Goal: Task Accomplishment & Management: Complete application form

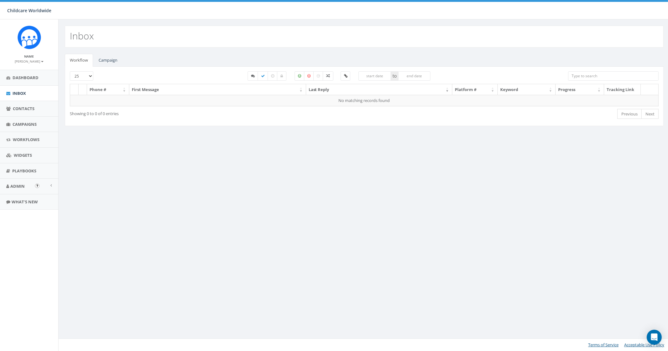
click at [36, 186] on img "Open In-App Guide" at bounding box center [37, 186] width 4 height 4
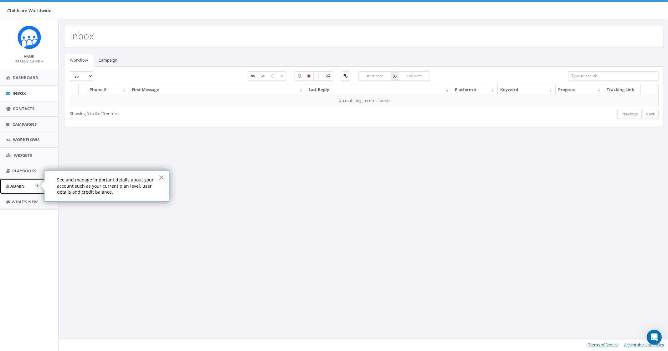
click at [23, 186] on span "Admin" at bounding box center [17, 186] width 14 height 6
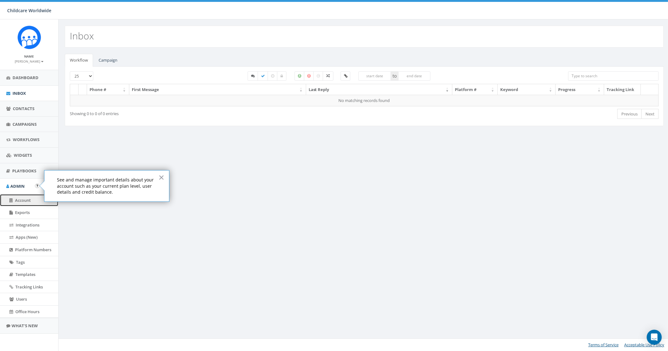
click at [26, 201] on span "Account" at bounding box center [23, 200] width 16 height 6
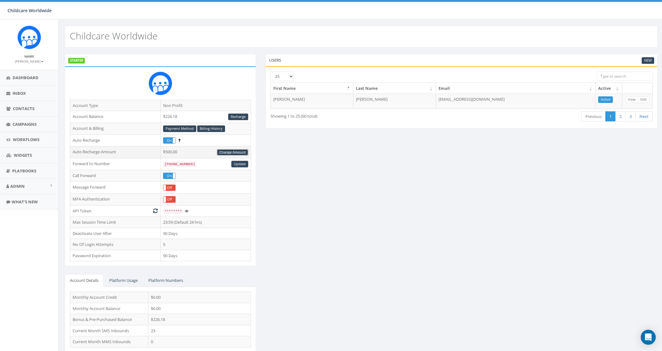
click at [243, 150] on link "Change Amount" at bounding box center [232, 152] width 31 height 7
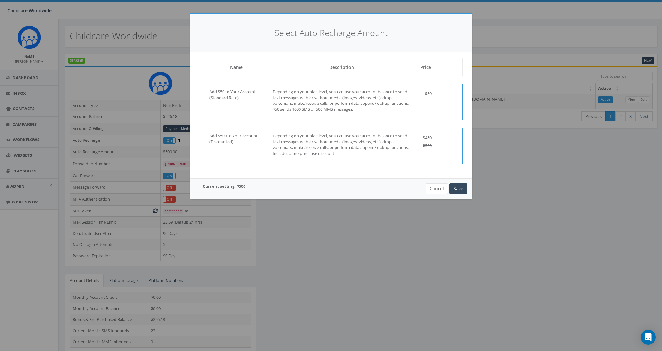
click at [417, 97] on div "Add $50 to Your Account (Standard Rate) Depending on your plan level, you can u…" at bounding box center [331, 102] width 263 height 36
click at [453, 187] on button "Save" at bounding box center [458, 188] width 18 height 11
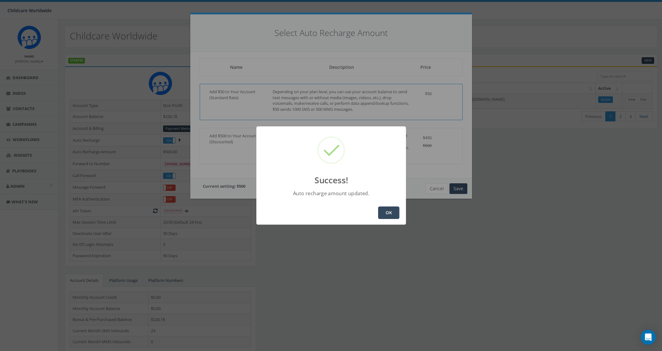
click at [389, 212] on button "OK" at bounding box center [388, 213] width 21 height 13
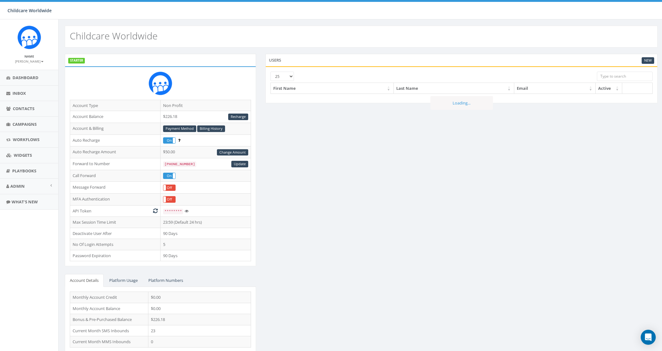
click at [315, 227] on div "STARTER Account Type Non Profit Account Balance $226.18 Recharge Account & Bill…" at bounding box center [361, 207] width 602 height 307
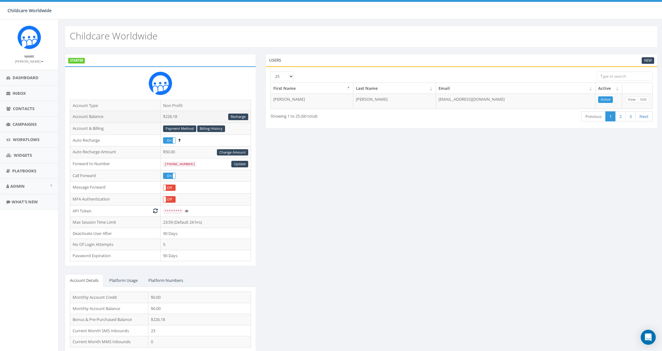
click at [206, 118] on td "$226.18 Recharge" at bounding box center [206, 117] width 90 height 12
click at [23, 126] on span "Campaigns" at bounding box center [25, 124] width 24 height 6
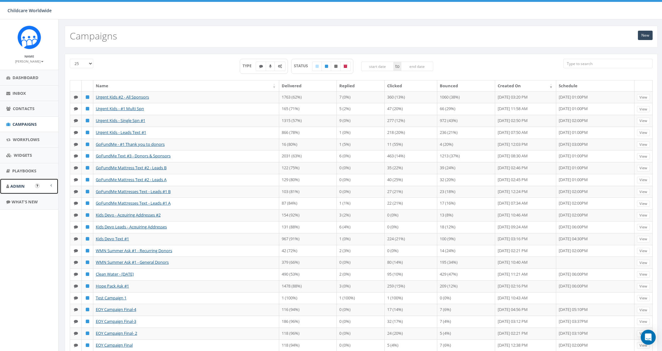
click at [18, 184] on span "Admin" at bounding box center [17, 186] width 14 height 6
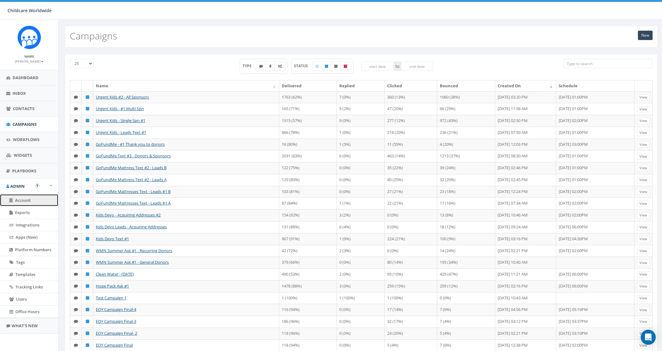
click at [29, 201] on span "Account" at bounding box center [23, 200] width 16 height 6
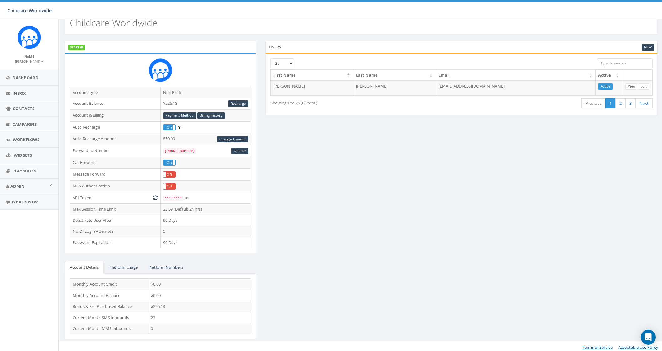
scroll to position [14, 0]
click at [210, 117] on link "Billing History" at bounding box center [211, 115] width 28 height 7
click at [22, 126] on span "Campaigns" at bounding box center [25, 124] width 24 height 6
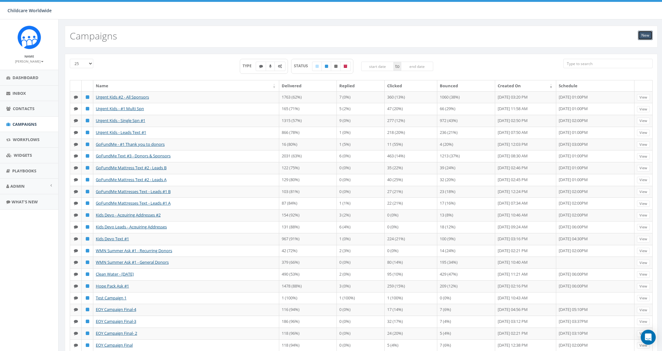
click at [647, 36] on link "New" at bounding box center [645, 35] width 15 height 9
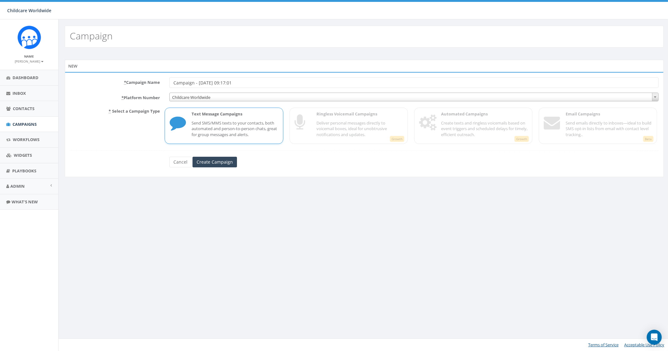
drag, startPoint x: 204, startPoint y: 84, endPoint x: 130, endPoint y: 88, distance: 73.9
click at [130, 85] on div "* Campaign Name Campaign - 09/29/2025, 09:17:01" at bounding box center [364, 82] width 598 height 11
type input "Urgent Kids #3 - All Sponsors"
click at [216, 163] on input "Create Campaign" at bounding box center [214, 162] width 44 height 11
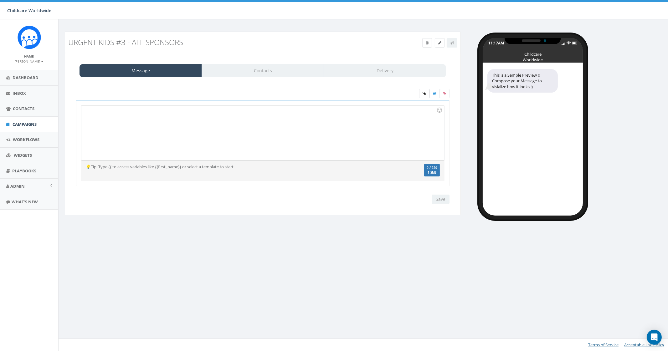
click at [207, 131] on div at bounding box center [262, 132] width 362 height 55
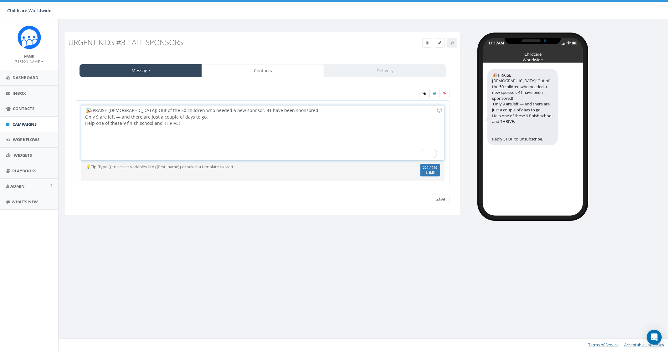
click at [84, 117] on div "PRAISE GOD! Out of the 50 children who needed a new sponsor, 41 have been spons…" at bounding box center [262, 132] width 362 height 55
click at [86, 117] on div "PRAISE GOD! Out of the 50 children who needed a new sponsor, 41 have been spons…" at bounding box center [262, 132] width 362 height 55
click at [277, 263] on div "Urgent Kids #3 - All Sponsors Test Message Status: Message Contacts Delivery 🎉 …" at bounding box center [364, 185] width 612 height 332
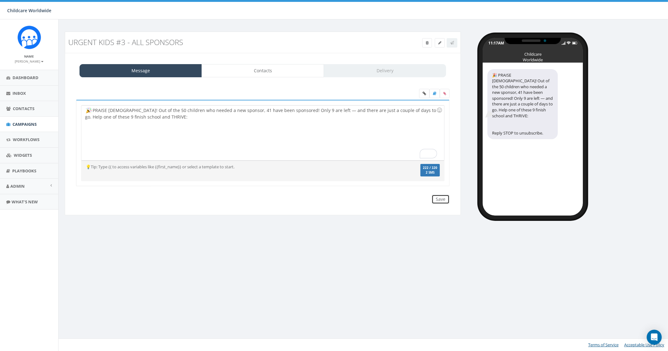
click at [438, 199] on input "Save" at bounding box center [441, 199] width 18 height 9
click at [426, 95] on icon at bounding box center [423, 94] width 3 height 4
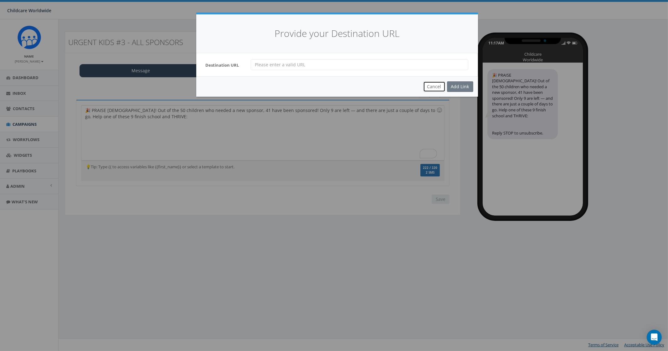
click at [435, 88] on button "Cancel" at bounding box center [434, 86] width 22 height 11
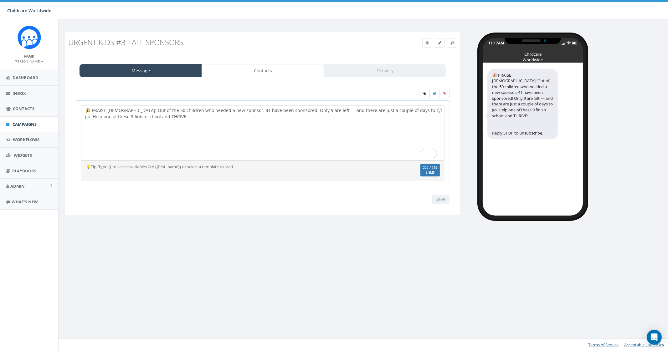
click at [448, 90] on label at bounding box center [445, 93] width 10 height 9
click at [0, 0] on input "file" at bounding box center [0, 0] width 0 height 0
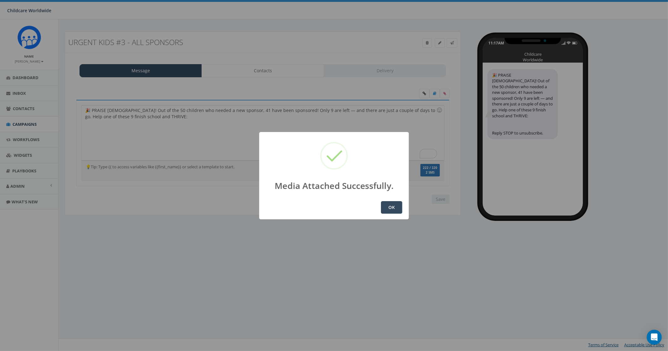
click at [396, 211] on button "OK" at bounding box center [391, 207] width 21 height 13
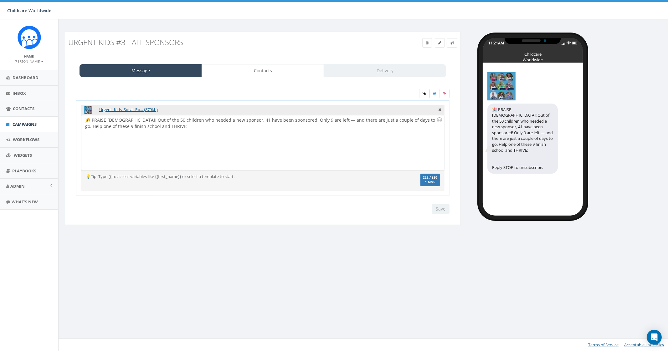
click at [443, 93] on label at bounding box center [445, 93] width 10 height 9
click at [0, 0] on input "file" at bounding box center [0, 0] width 0 height 0
click at [440, 109] on icon at bounding box center [439, 109] width 3 height 6
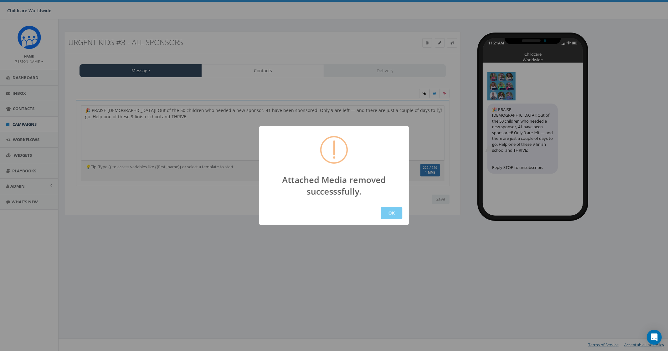
click at [387, 212] on button "OK" at bounding box center [391, 213] width 21 height 13
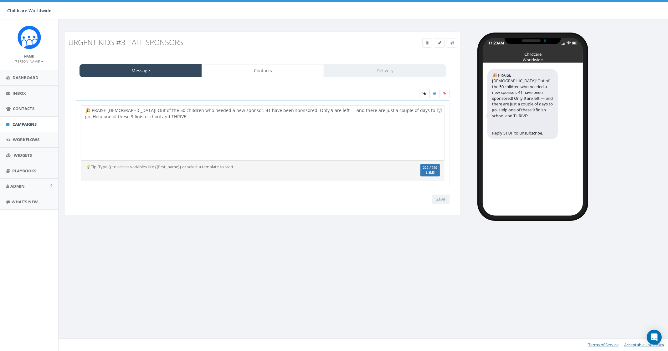
click at [441, 95] on label at bounding box center [445, 93] width 10 height 9
click at [0, 0] on input "file" at bounding box center [0, 0] width 0 height 0
click at [444, 96] on label at bounding box center [445, 93] width 10 height 9
click at [0, 0] on input "file" at bounding box center [0, 0] width 0 height 0
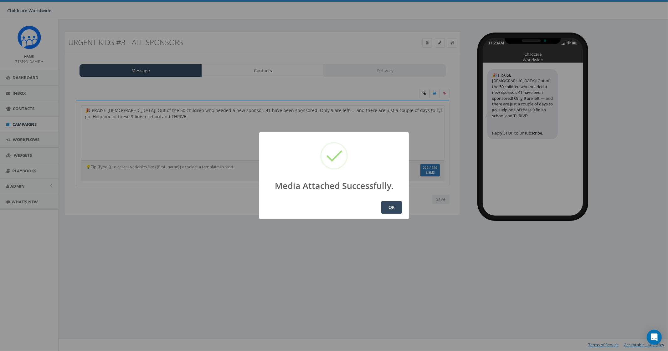
click at [391, 207] on button "OK" at bounding box center [391, 207] width 21 height 13
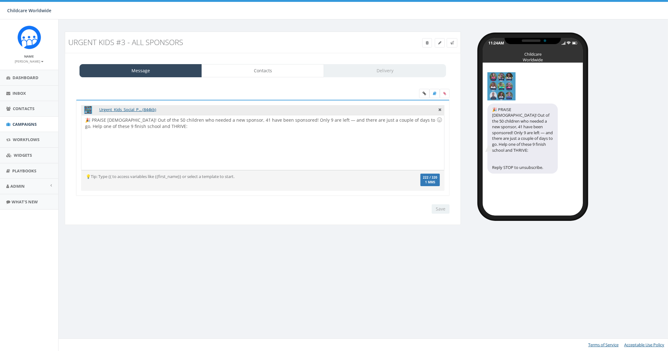
click at [168, 126] on div "🎉 PRAISE [DEMOGRAPHIC_DATA]! Out of the 50 children who needed a new sponsor, 4…" at bounding box center [262, 142] width 362 height 55
click at [207, 132] on div "PRAISE [DEMOGRAPHIC_DATA]! Out of the 50 children who needed a new sponsor, 41 …" at bounding box center [262, 142] width 362 height 55
click at [423, 95] on link at bounding box center [424, 93] width 10 height 9
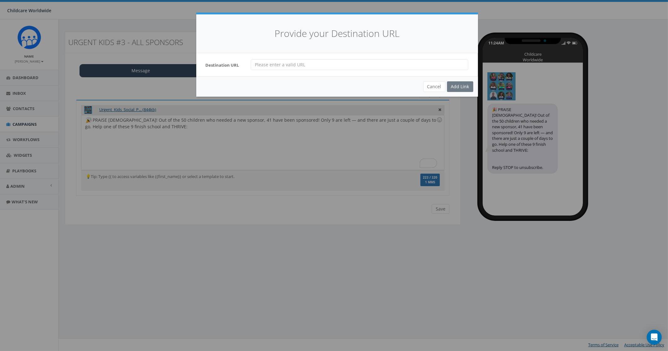
click at [285, 69] on input "url" at bounding box center [360, 64] width 218 height 11
paste input "https://childcareworldwide.org/25kids"
click at [344, 65] on input "https://childcareworldwide.org/25kids" at bounding box center [360, 64] width 218 height 11
paste input "?t=0385&c=0385"
type input "[URL][DOMAIN_NAME]"
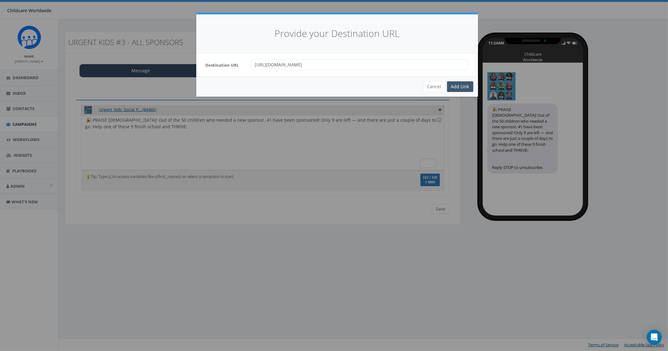
click at [462, 87] on div "Add Link" at bounding box center [460, 86] width 26 height 11
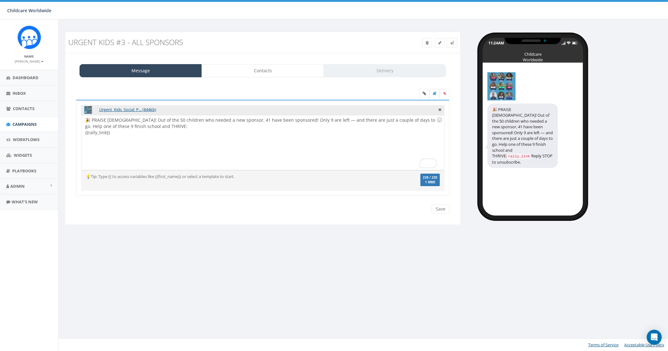
click at [86, 132] on div "🎉 PRAISE GOD! Out of the 50 children who needed a new sponsor, 41 have been spo…" at bounding box center [262, 142] width 362 height 55
click at [173, 144] on div "🎉 PRAISE GOD! Out of the 50 children who needed a new sponsor, 41 have been spo…" at bounding box center [262, 142] width 362 height 55
click at [87, 120] on div "🎉 PRAISE GOD! Out of the 50 children who needed a new sponsor, 41 have been spo…" at bounding box center [262, 142] width 362 height 55
click at [93, 121] on div "🎉 PRAISE GOD! Out of the 50 children who needed a new sponsor, 41 have been spo…" at bounding box center [262, 142] width 362 height 55
click at [134, 129] on div "🎉PRAISE GOD! Out of the 50 children who needed a new sponsor, 41 have been spon…" at bounding box center [262, 142] width 362 height 55
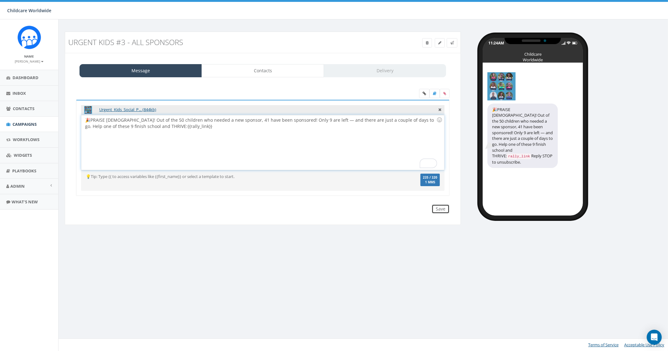
click at [440, 205] on input "Save" at bounding box center [441, 208] width 18 height 9
click at [452, 42] on icon at bounding box center [452, 43] width 4 height 4
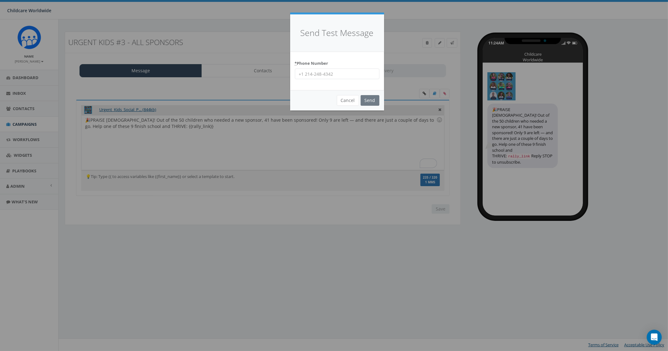
click at [343, 74] on input "* Phone Number" at bounding box center [337, 74] width 84 height 11
type input "2066172151"
click at [370, 102] on input "Send" at bounding box center [370, 100] width 19 height 11
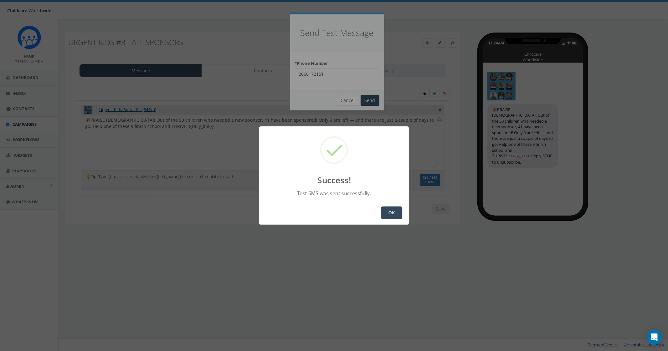
click at [393, 211] on button "OK" at bounding box center [391, 213] width 21 height 13
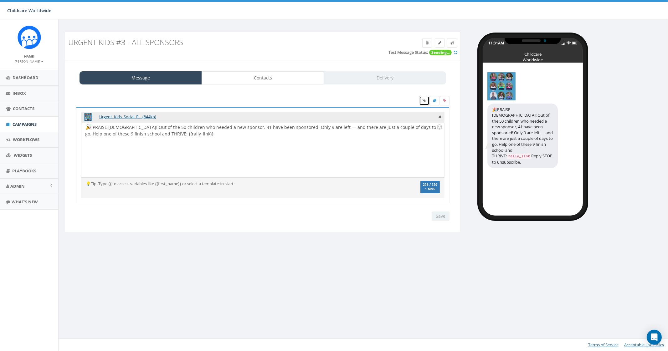
click at [424, 102] on link at bounding box center [424, 100] width 10 height 9
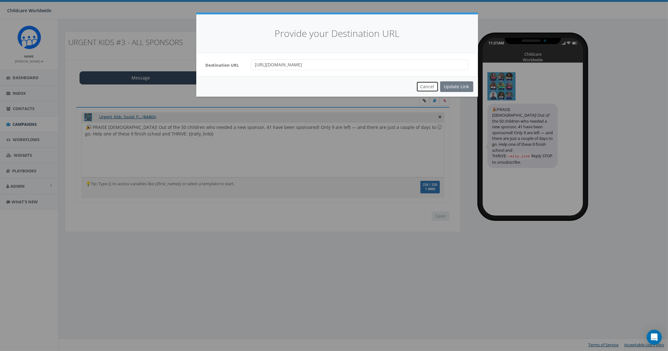
click at [426, 87] on button "Cancel" at bounding box center [427, 86] width 22 height 11
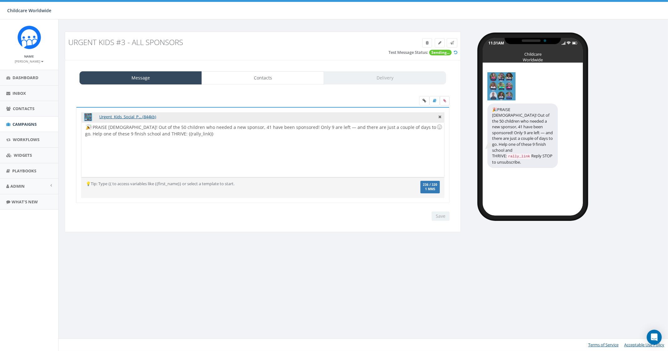
click at [442, 100] on label at bounding box center [445, 100] width 10 height 9
click at [0, 0] on input "file" at bounding box center [0, 0] width 0 height 0
click at [442, 116] on div "Urgent_Kids_Social_P... (844kb)" at bounding box center [262, 117] width 363 height 10
click at [441, 116] on icon at bounding box center [439, 116] width 3 height 6
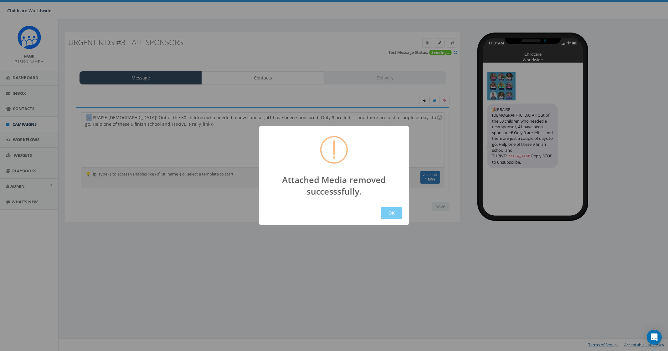
click at [389, 210] on button "OK" at bounding box center [391, 213] width 21 height 13
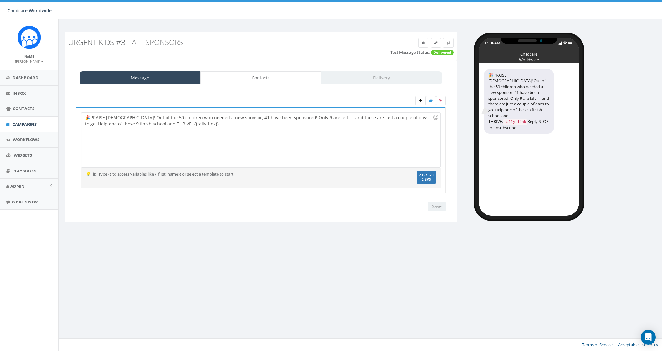
click at [443, 105] on label at bounding box center [441, 100] width 10 height 9
click at [0, 0] on input "file" at bounding box center [0, 0] width 0 height 0
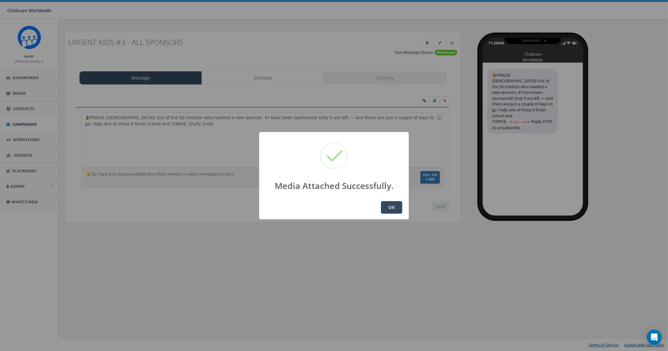
click at [392, 204] on button "OK" at bounding box center [391, 207] width 21 height 13
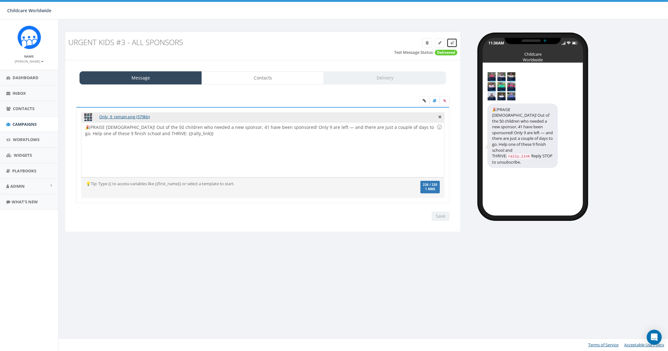
click at [451, 42] on icon at bounding box center [452, 43] width 4 height 4
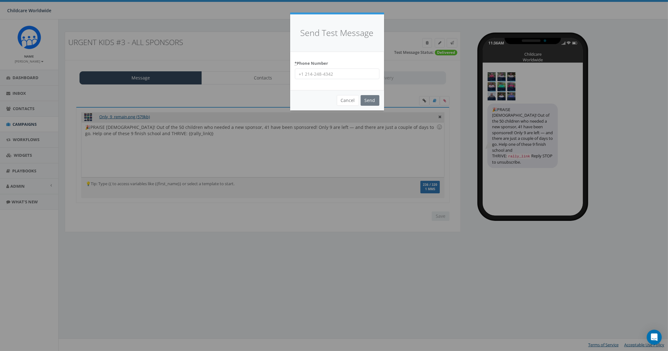
click at [336, 74] on input "* Phone Number" at bounding box center [337, 74] width 84 height 11
type input "2066172151"
click at [378, 99] on input "Send" at bounding box center [370, 100] width 19 height 11
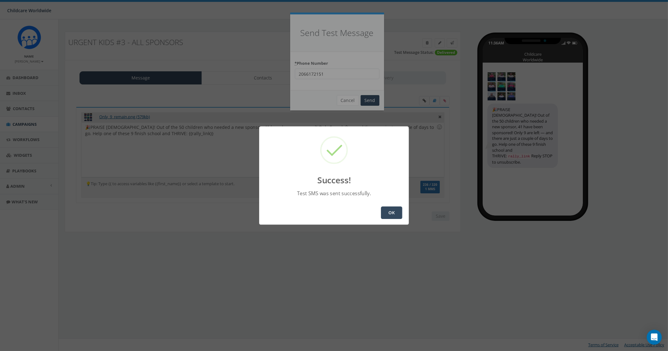
drag, startPoint x: 381, startPoint y: 215, endPoint x: 385, endPoint y: 204, distance: 11.7
click at [385, 214] on button "OK" at bounding box center [391, 213] width 21 height 13
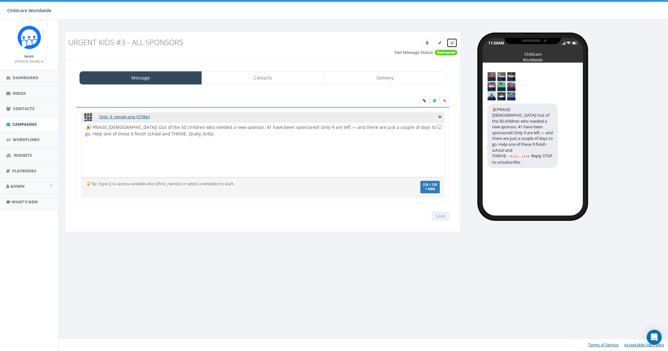
click at [452, 43] on icon at bounding box center [452, 43] width 4 height 4
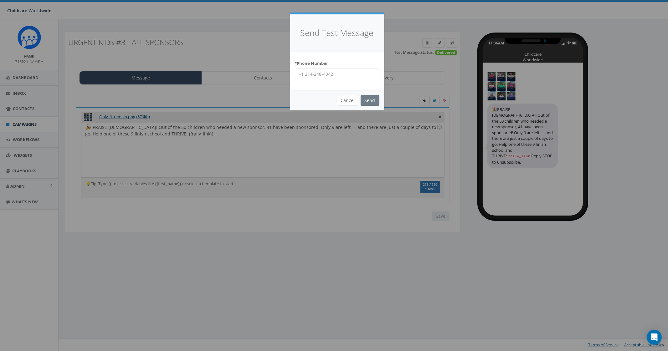
click at [343, 74] on input "* Phone Number" at bounding box center [337, 74] width 84 height 11
type input "9035307951"
click at [371, 102] on input "Send" at bounding box center [370, 100] width 19 height 11
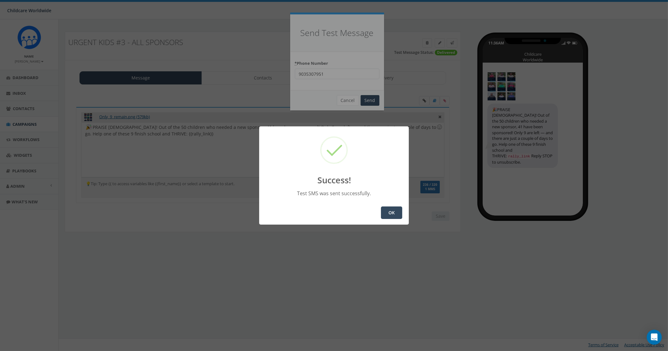
click at [385, 211] on button "OK" at bounding box center [391, 213] width 21 height 13
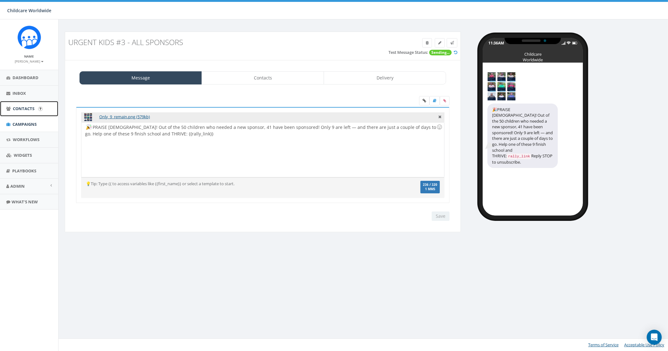
click at [25, 114] on link "Contacts" at bounding box center [29, 108] width 58 height 15
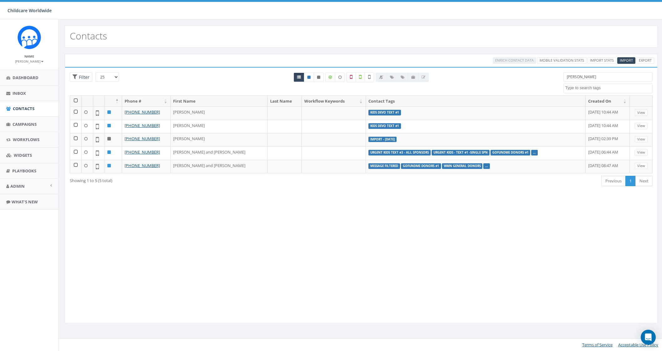
select select
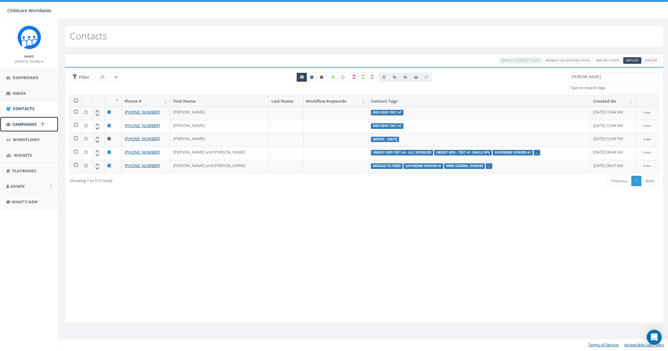
click at [19, 120] on link "Campaigns" at bounding box center [29, 124] width 58 height 15
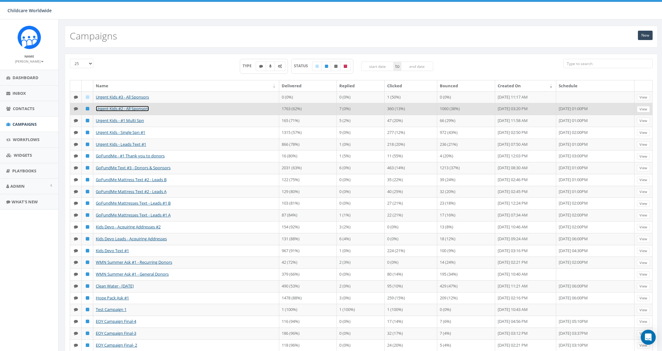
click at [138, 111] on link "Urgent Kids #2 - All Sponsors" at bounding box center [122, 109] width 53 height 6
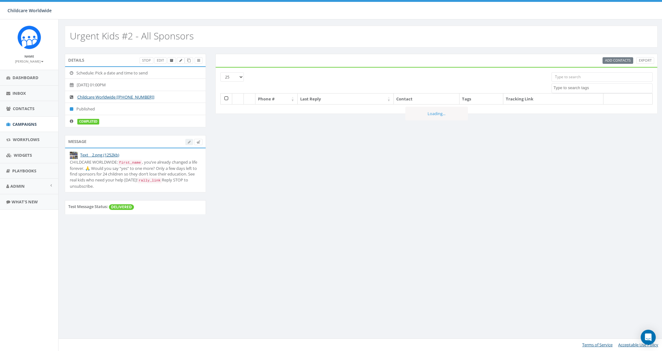
select select
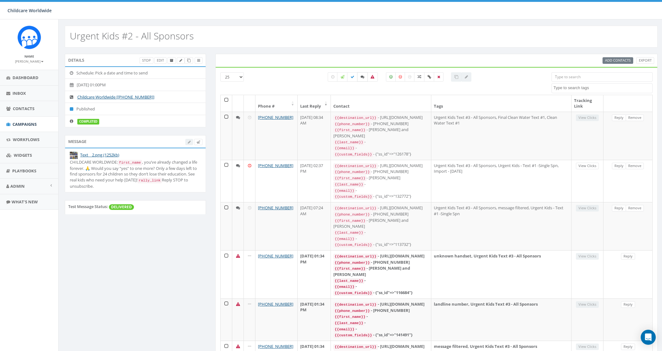
click at [360, 75] on label at bounding box center [362, 76] width 11 height 9
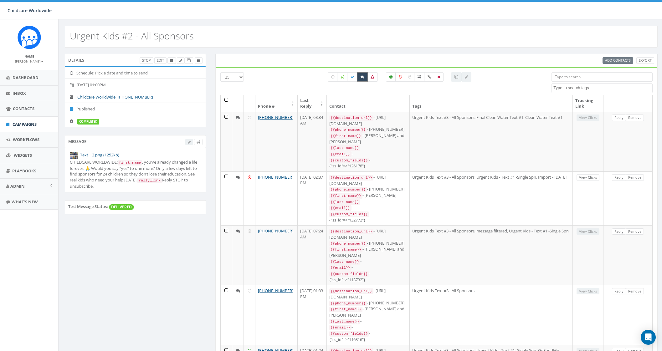
click at [361, 77] on icon at bounding box center [363, 77] width 4 height 4
checkbox input "true"
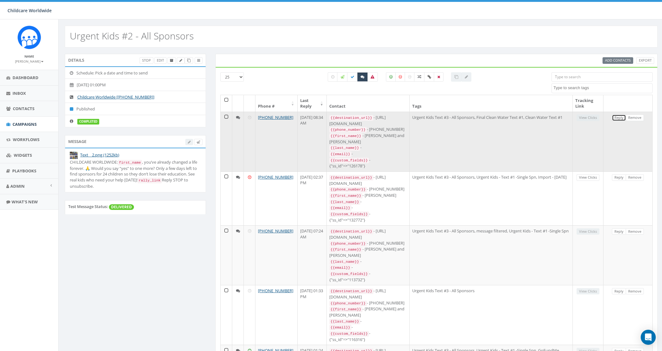
click at [618, 116] on link "Reply" at bounding box center [619, 118] width 14 height 7
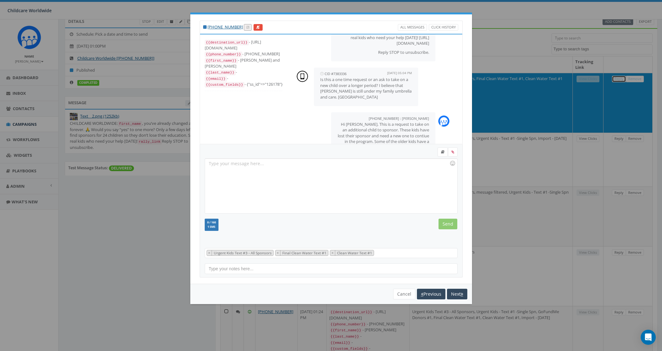
scroll to position [58, 0]
drag, startPoint x: 268, startPoint y: 60, endPoint x: 238, endPoint y: 62, distance: 30.4
click at [238, 62] on div "{{first_name}} - Kent and Judy" at bounding box center [244, 63] width 78 height 12
copy div "Kent and Judy"
click at [454, 292] on button "Next" at bounding box center [457, 294] width 20 height 11
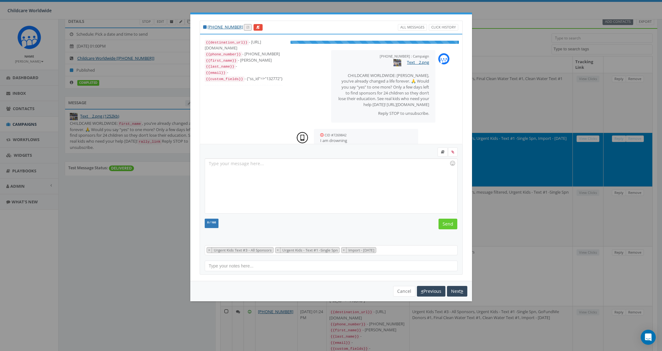
scroll to position [12, 0]
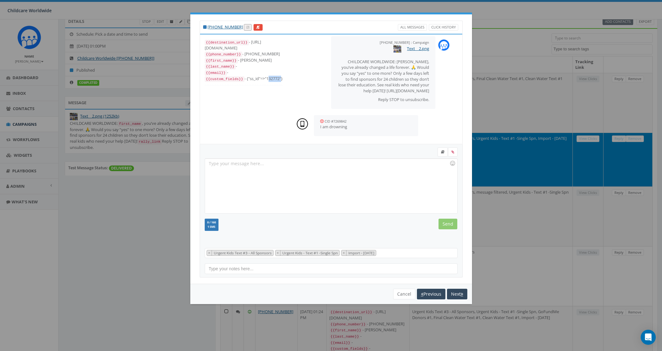
drag, startPoint x: 265, startPoint y: 78, endPoint x: 279, endPoint y: 79, distance: 14.4
click at [279, 79] on div "{{custom_fields}} - {"ss_id"=>"132772"}" at bounding box center [244, 79] width 78 height 6
copy div "132772"
click at [454, 296] on button "Next" at bounding box center [457, 294] width 20 height 11
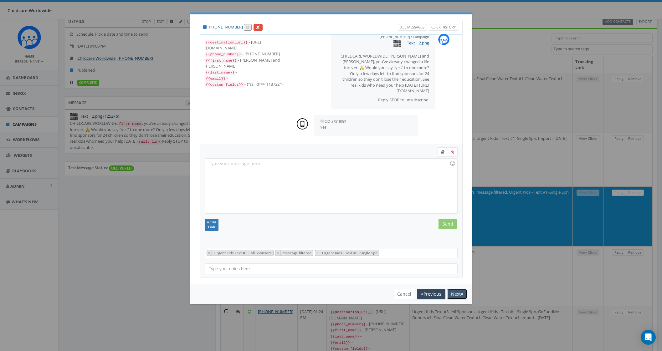
click at [457, 294] on button "Next" at bounding box center [457, 294] width 20 height 11
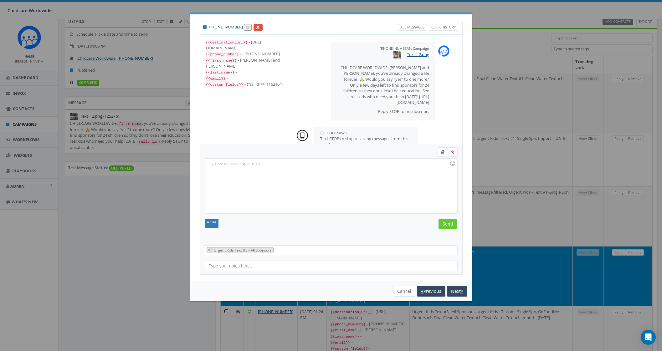
scroll to position [50, 0]
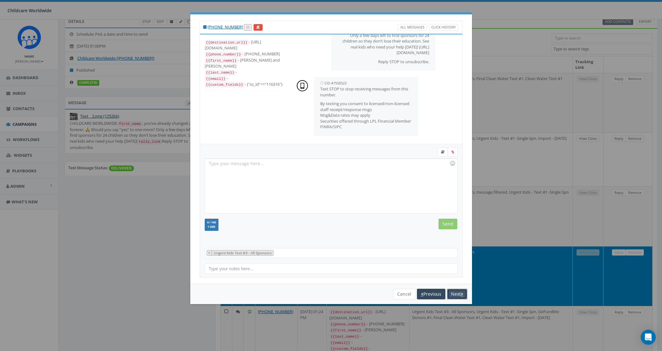
click at [457, 294] on button "Next" at bounding box center [457, 294] width 20 height 11
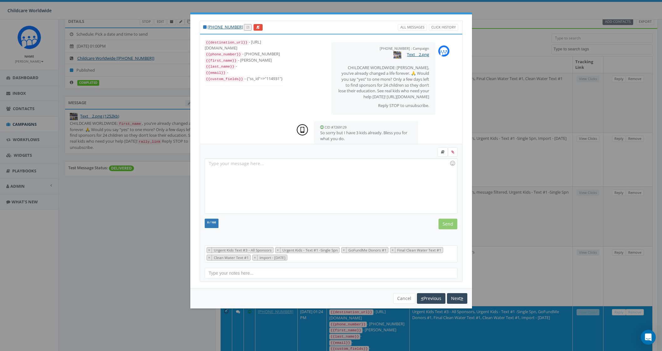
scroll to position [31, 0]
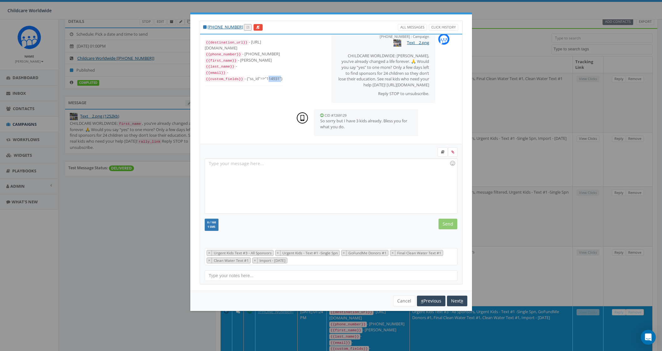
drag, startPoint x: 265, startPoint y: 76, endPoint x: 278, endPoint y: 78, distance: 13.0
click at [278, 78] on div "{{custom_fields}} - {"ss_id"=>"114931"}" at bounding box center [244, 79] width 78 height 6
copy div "114931"
click at [458, 301] on button "Next" at bounding box center [457, 301] width 20 height 11
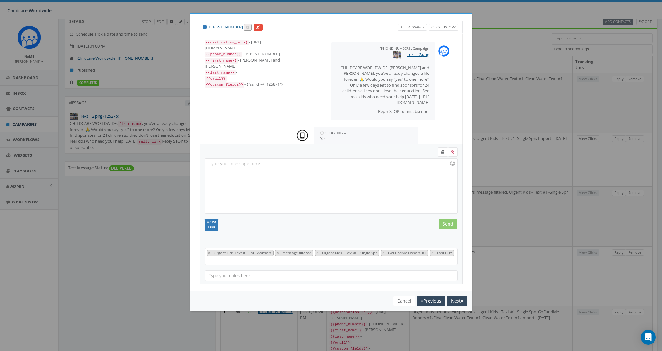
scroll to position [25, 0]
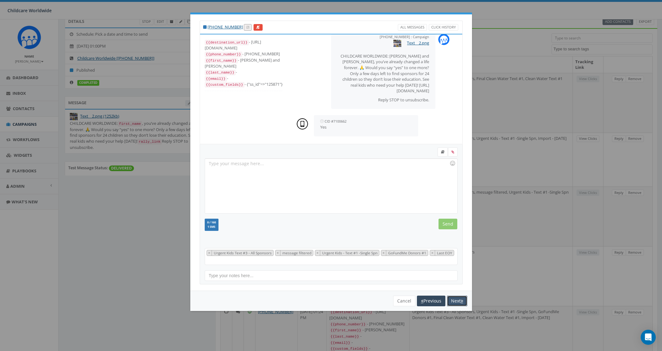
click at [454, 296] on button "Next" at bounding box center [457, 301] width 20 height 11
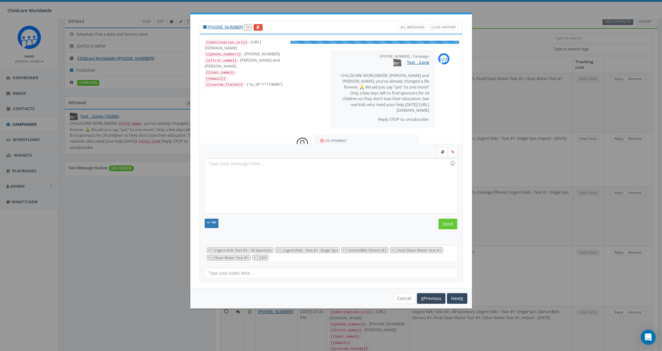
scroll to position [31, 0]
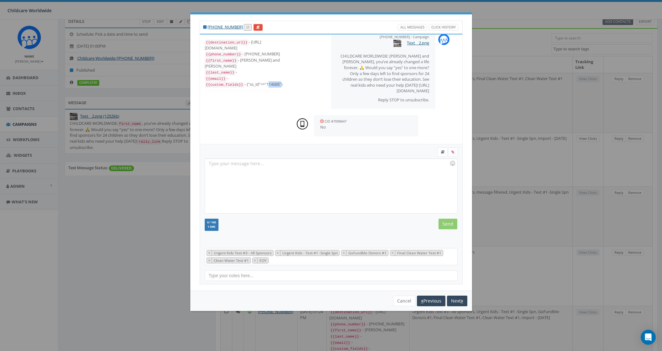
drag, startPoint x: 264, startPoint y: 78, endPoint x: 278, endPoint y: 77, distance: 13.8
click at [278, 81] on div "{{custom_fields}} - {"ss_id"=>"114688"}" at bounding box center [244, 84] width 78 height 6
copy div "114688"
click at [459, 299] on button "Next" at bounding box center [457, 301] width 20 height 11
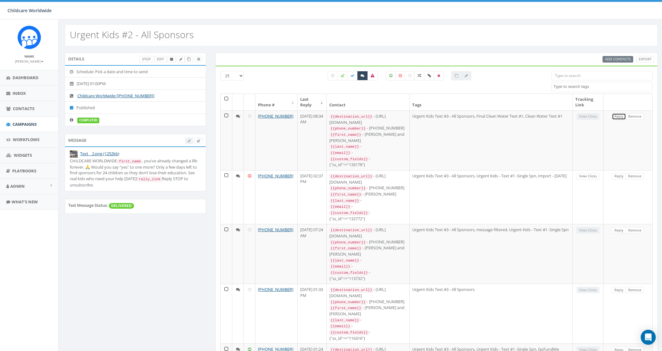
scroll to position [0, 0]
click at [27, 107] on span "Contacts" at bounding box center [24, 109] width 22 height 6
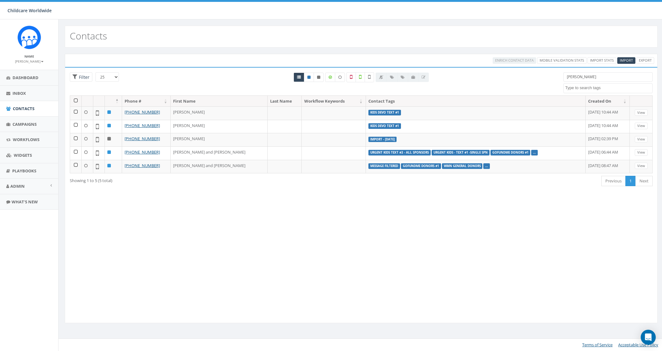
select select
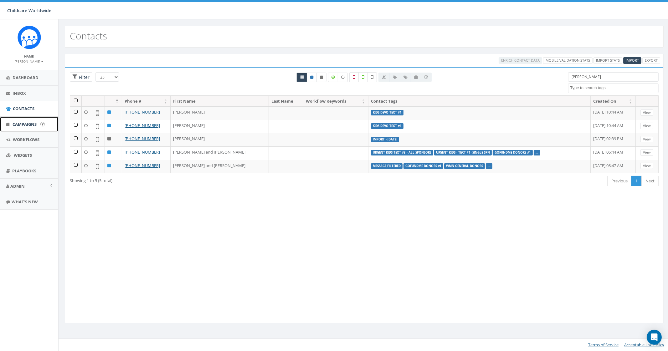
click at [26, 126] on span "Campaigns" at bounding box center [25, 124] width 24 height 6
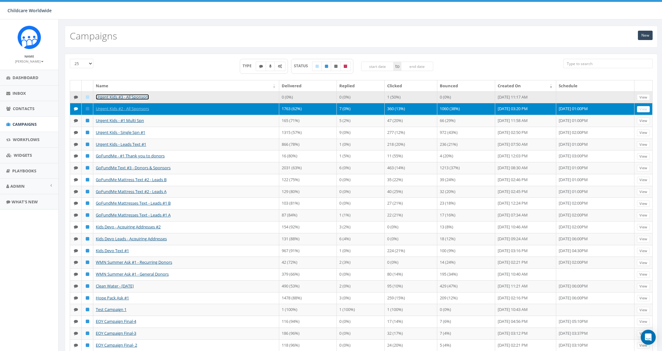
click at [141, 94] on link "Urgent Kids #3 - All Sponsors" at bounding box center [122, 97] width 53 height 6
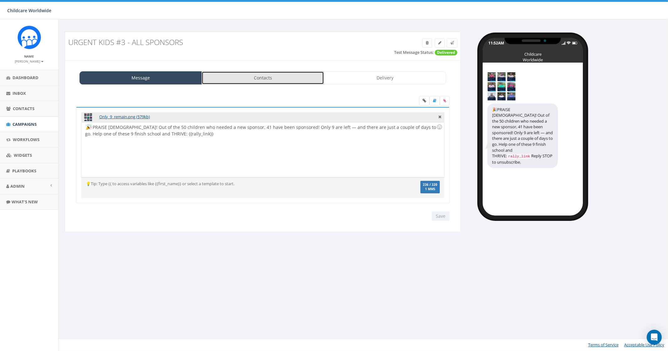
click at [268, 82] on link "Contacts" at bounding box center [263, 77] width 122 height 13
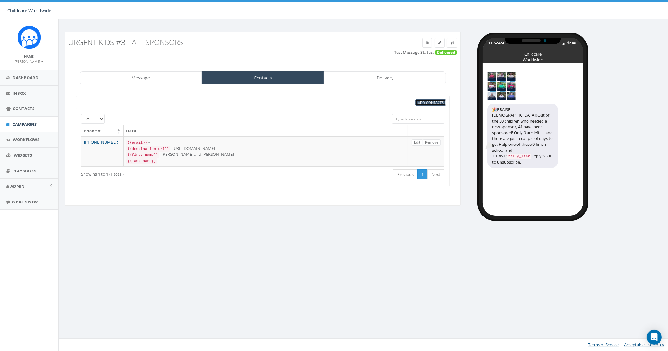
click at [428, 102] on span "Add Contacts" at bounding box center [431, 102] width 26 height 5
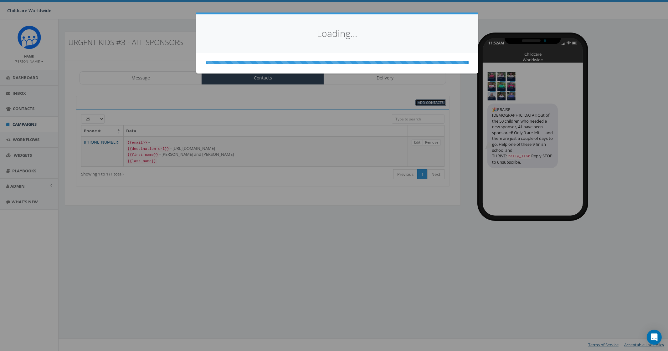
select select
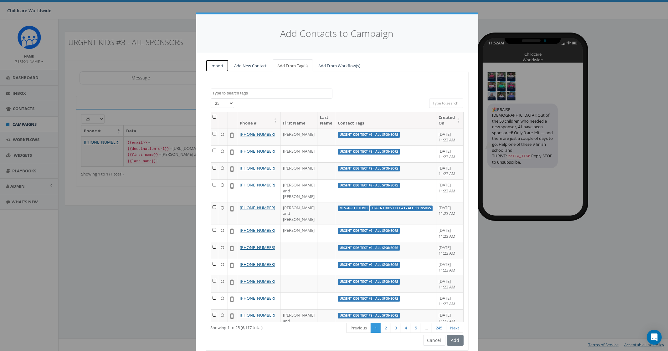
click at [215, 67] on link "Import" at bounding box center [217, 65] width 23 height 13
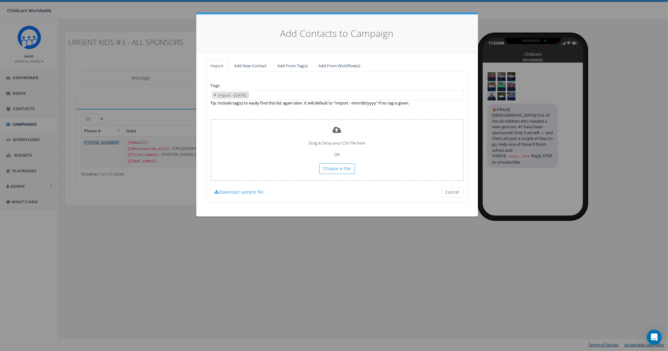
click at [217, 94] on button "×" at bounding box center [215, 95] width 5 height 6
select select
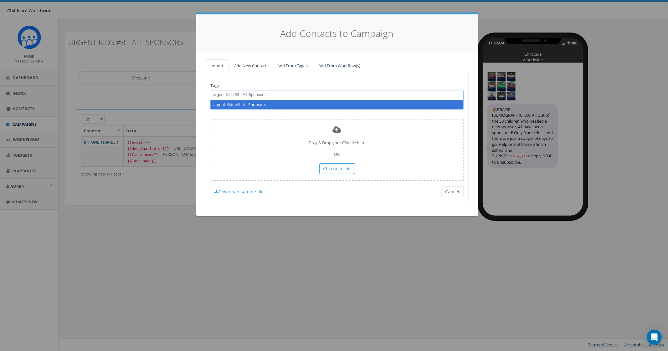
type textarea "Urgent Kids #3 - All Sponsors"
select select "Urgent Kids #3 - All Sponsors"
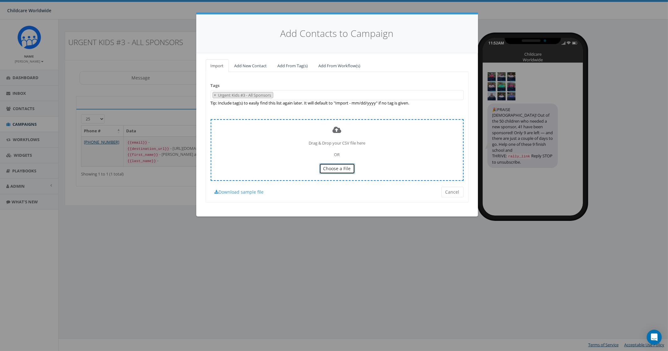
click at [332, 170] on span "Choose a File" at bounding box center [337, 169] width 28 height 6
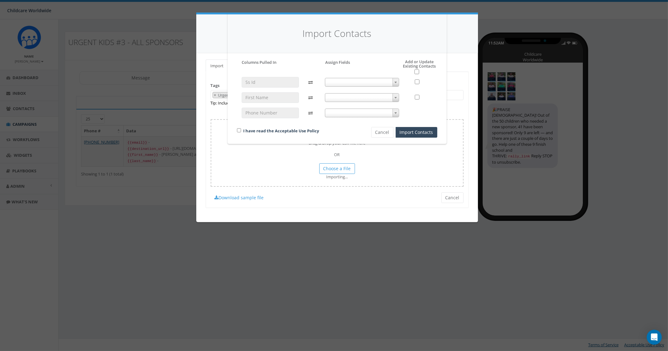
click at [349, 81] on span at bounding box center [362, 82] width 74 height 9
select select "ss_id"
click at [345, 95] on span at bounding box center [362, 97] width 74 height 9
select select "first_name"
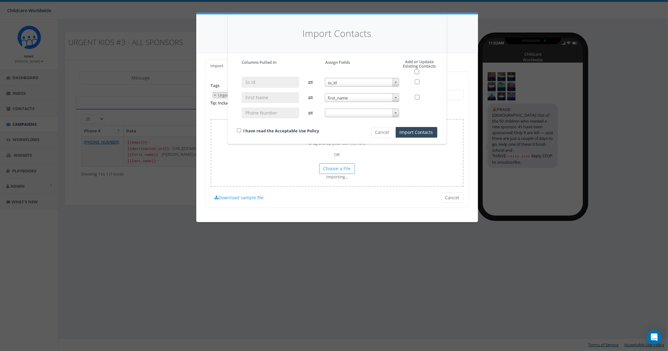
click at [347, 115] on span at bounding box center [362, 113] width 74 height 9
select select "phone_number"
drag, startPoint x: 240, startPoint y: 130, endPoint x: 266, endPoint y: 127, distance: 26.4
click at [240, 129] on input "checkbox" at bounding box center [239, 130] width 4 height 4
checkbox input "true"
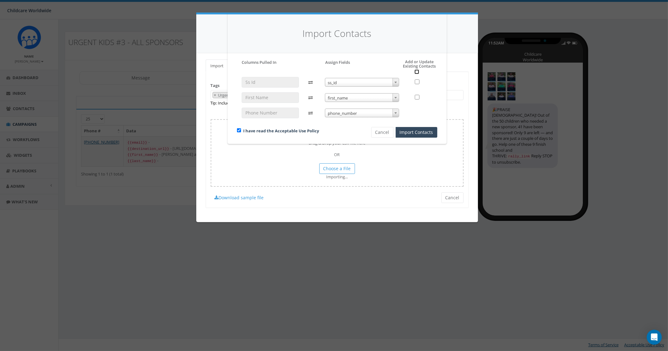
click at [415, 73] on input "checkbox" at bounding box center [416, 71] width 5 height 5
checkbox input "true"
click at [418, 134] on button "Import Contacts" at bounding box center [417, 132] width 42 height 11
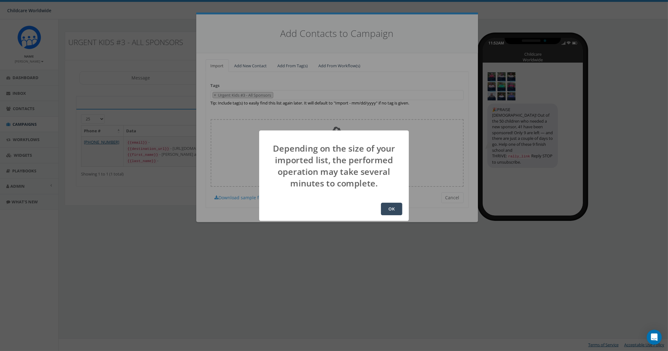
click at [394, 209] on button "OK" at bounding box center [391, 209] width 21 height 13
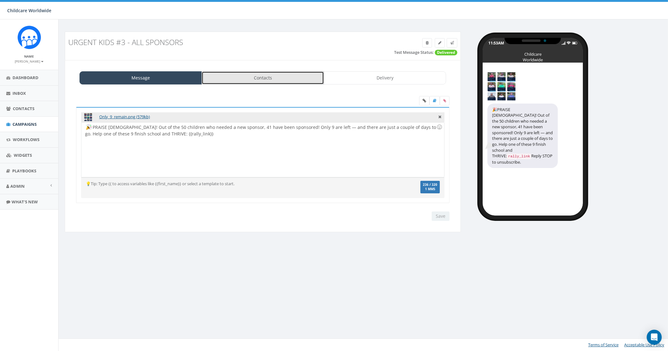
click at [279, 78] on link "Contacts" at bounding box center [263, 77] width 122 height 13
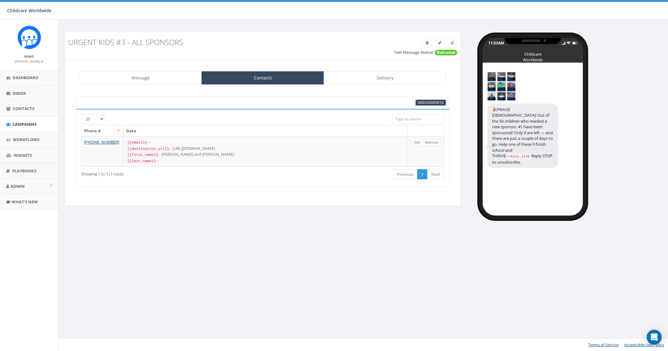
click at [428, 102] on span "Add Contacts" at bounding box center [431, 102] width 26 height 5
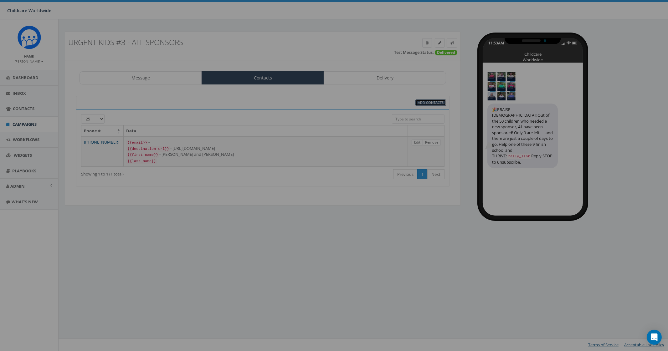
select select
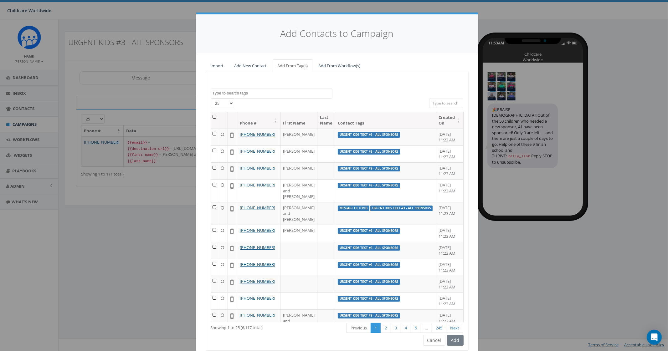
click at [223, 94] on textarea "Search" at bounding box center [272, 93] width 120 height 6
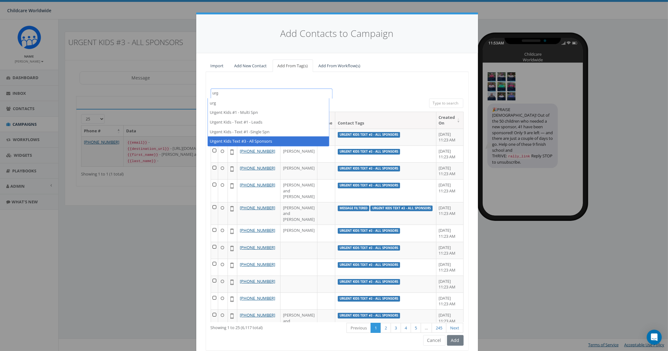
type textarea "urg"
select select "Urgent Kids Text #3 - All Sponsors"
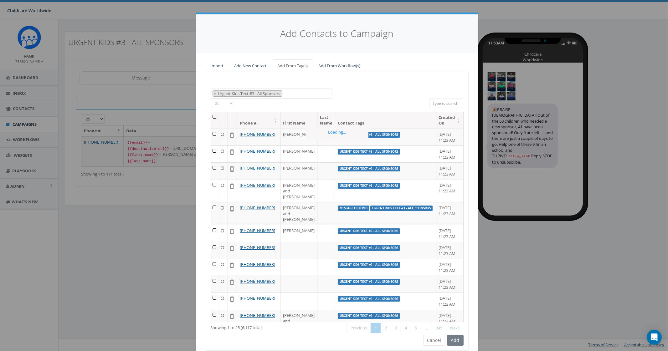
scroll to position [195, 0]
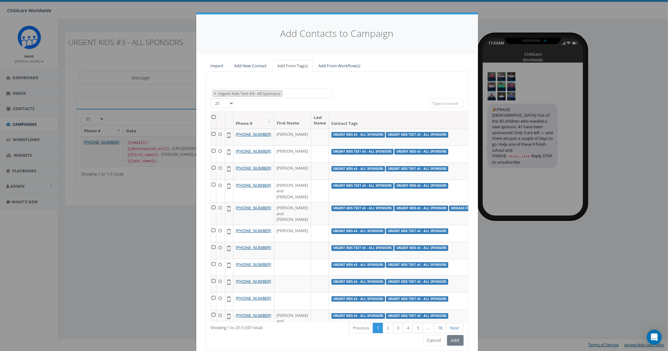
click at [211, 118] on th at bounding box center [213, 120] width 5 height 17
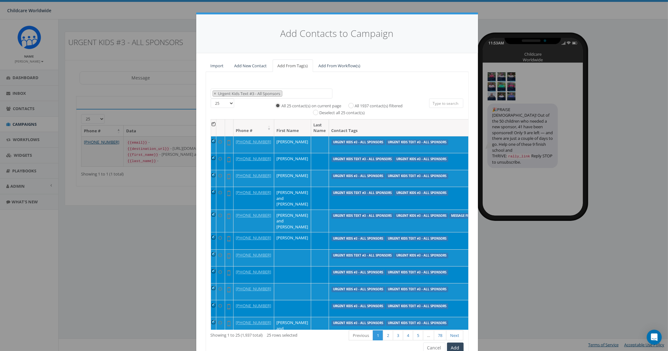
click at [355, 105] on label "All 1937 contact(s) filtered" at bounding box center [379, 106] width 48 height 6
click at [355, 105] on input "All 1937 contact(s) filtered" at bounding box center [353, 105] width 4 height 4
radio input "true"
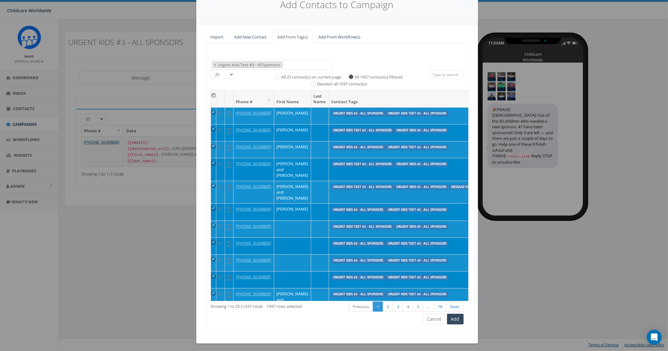
scroll to position [30, 0]
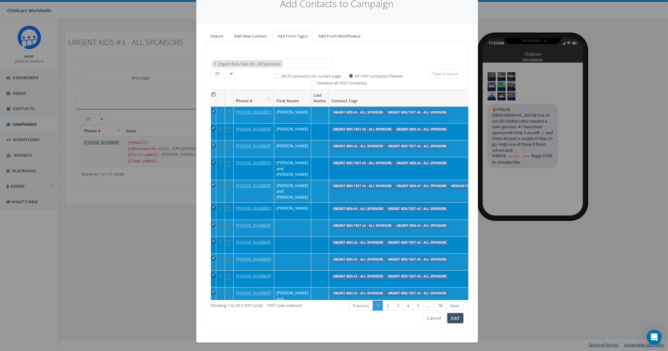
click at [457, 321] on button "Add" at bounding box center [455, 318] width 17 height 11
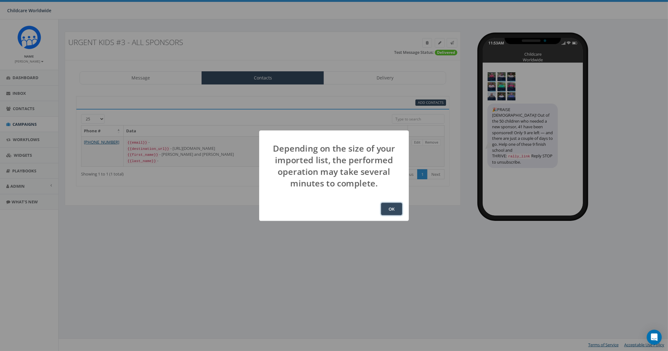
click at [388, 215] on button "OK" at bounding box center [391, 209] width 21 height 13
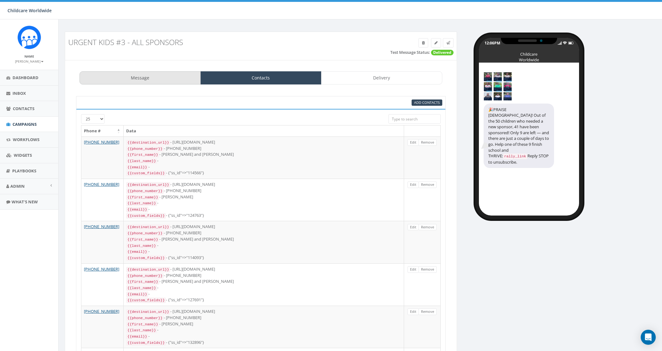
click at [133, 76] on link "Message" at bounding box center [139, 77] width 121 height 13
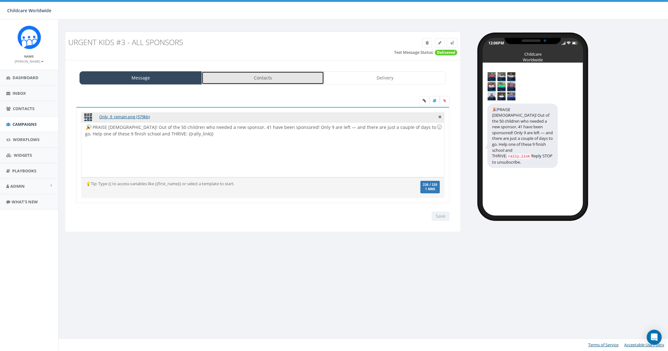
click at [287, 82] on link "Contacts" at bounding box center [263, 77] width 122 height 13
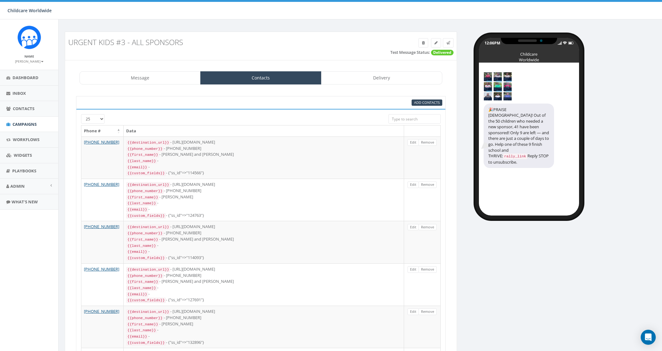
click at [403, 122] on input "search" at bounding box center [414, 118] width 52 height 9
paste input "116949"
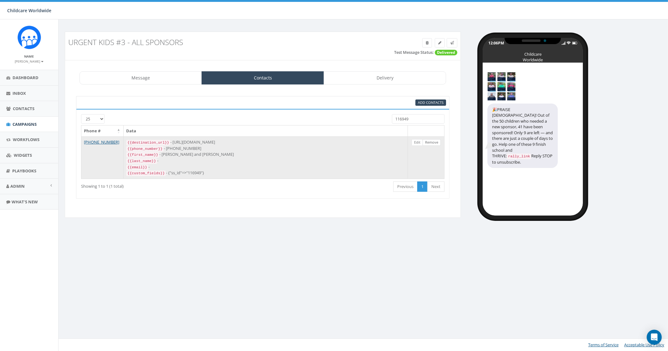
type input "116949"
click at [432, 142] on link "Remove" at bounding box center [431, 142] width 18 height 7
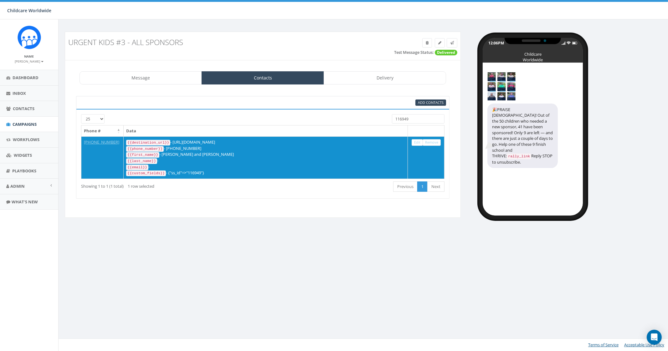
click at [378, 199] on div "Add Contacts 25 50 100 116949 Phone # Data +1 310-717-1414 {{destination_url}} …" at bounding box center [263, 147] width 386 height 115
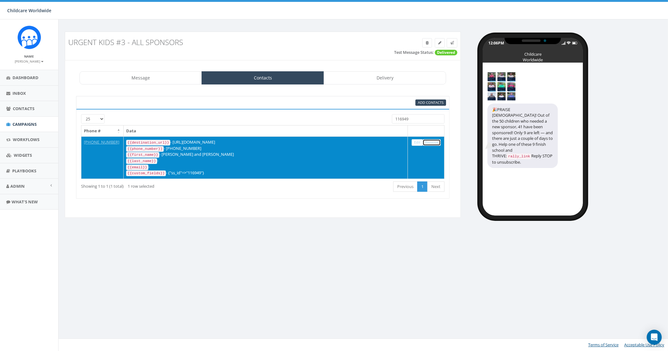
click at [432, 142] on link "Remove" at bounding box center [431, 142] width 18 height 7
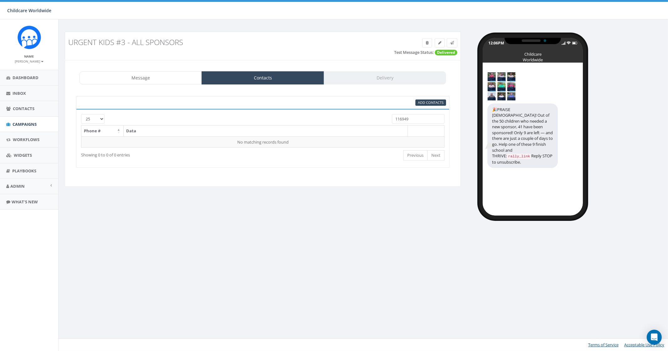
drag, startPoint x: 422, startPoint y: 118, endPoint x: 369, endPoint y: 120, distance: 52.3
click at [369, 120] on div "25 50 100 116949" at bounding box center [262, 119] width 373 height 11
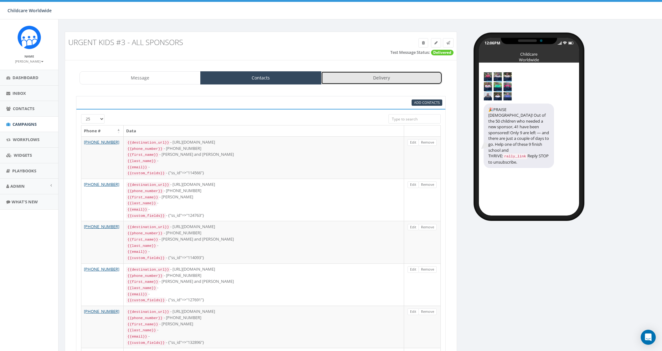
click at [396, 80] on link "Delivery" at bounding box center [381, 77] width 121 height 13
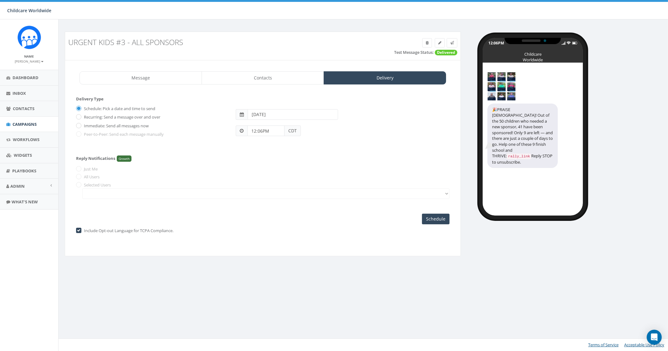
click at [291, 132] on span "CDT" at bounding box center [292, 130] width 16 height 11
click at [274, 132] on input "12:06PM" at bounding box center [265, 130] width 37 height 11
click at [296, 54] on div "1 2 3 4 5 6 7 8 9 10 11 12 00 05 10 15 20 25 30 35 40 45 50 55" at bounding box center [282, 76] width 63 height 63
click at [282, 52] on div "1 2 3 4 5 6 7 8 9 10 11 12 00 05 10 15 20 25 30 35 40 45 50 55" at bounding box center [282, 76] width 63 height 63
type input "01:00PM"
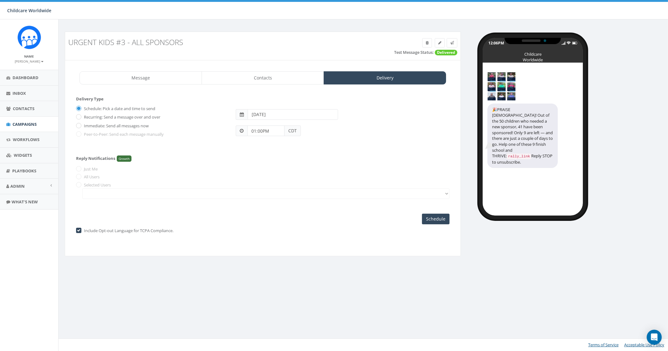
click at [281, 113] on input "2025-09-30" at bounding box center [293, 114] width 90 height 11
click at [264, 184] on td "29" at bounding box center [262, 182] width 9 height 9
type input "2025-09-29"
click at [289, 215] on div "Delivery Type Schedule: Pick a date and time to send Recurring: Send a message …" at bounding box center [262, 160] width 373 height 129
click at [429, 215] on input "Schedule" at bounding box center [436, 219] width 28 height 11
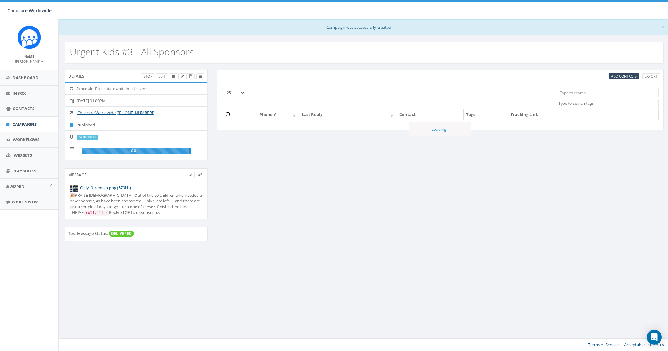
select select
